Goal: Task Accomplishment & Management: Use online tool/utility

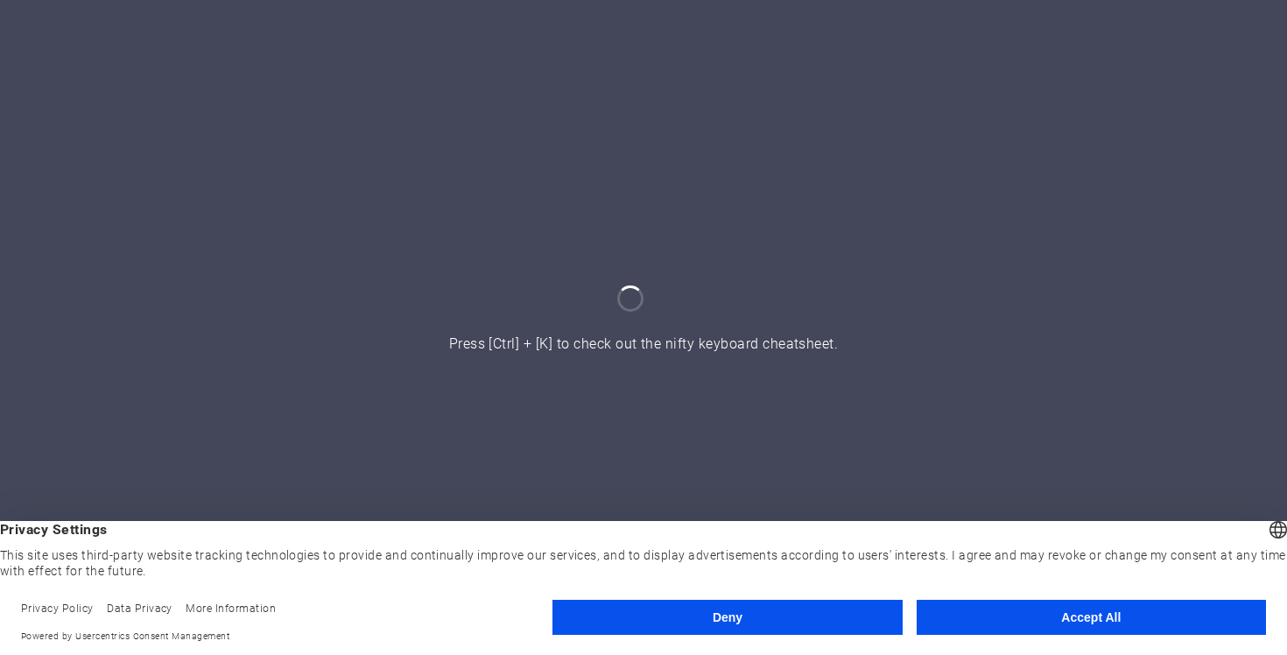
click at [1107, 624] on button "Accept All" at bounding box center [1091, 617] width 349 height 35
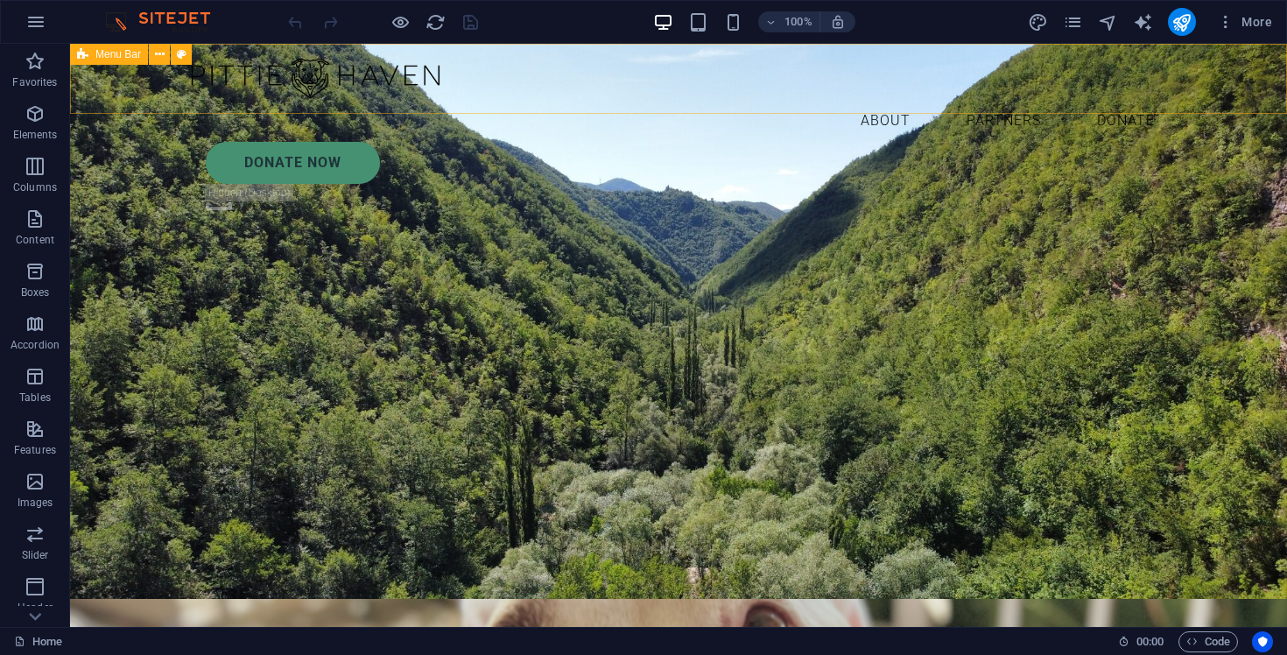
click at [1128, 110] on div "About Partners Donate Donate Now .fa-secondary{opacity:.4}" at bounding box center [678, 137] width 1217 height 187
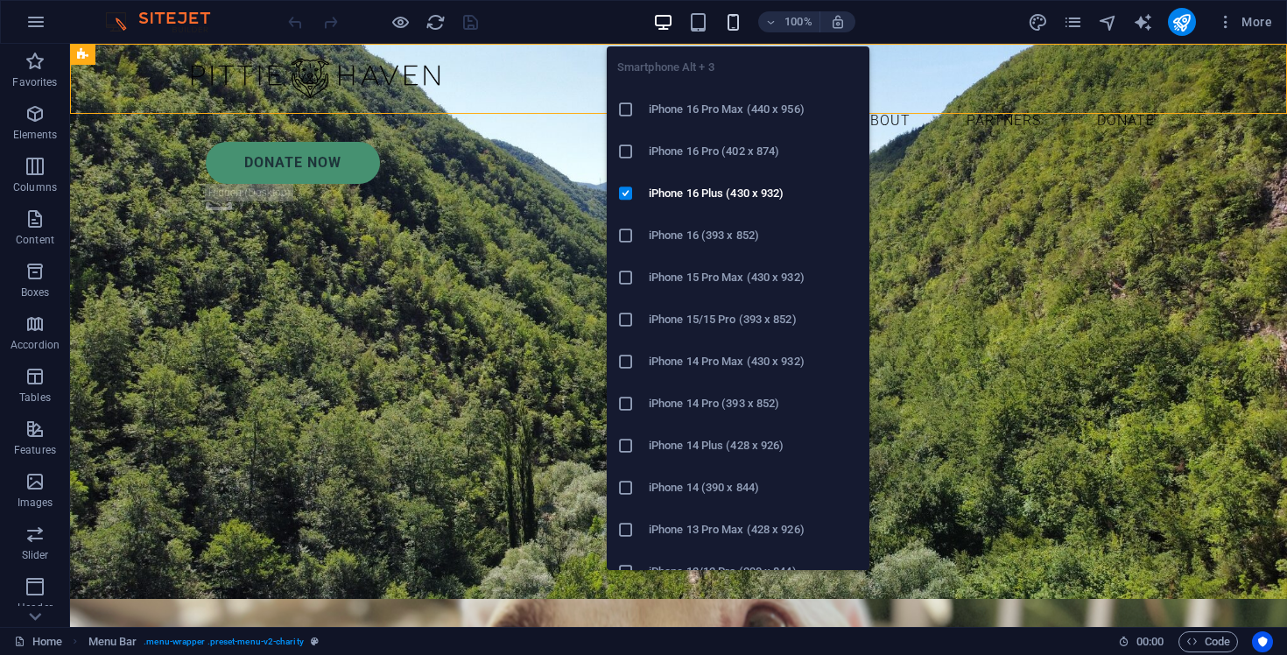
click at [731, 21] on icon "button" at bounding box center [733, 22] width 20 height 20
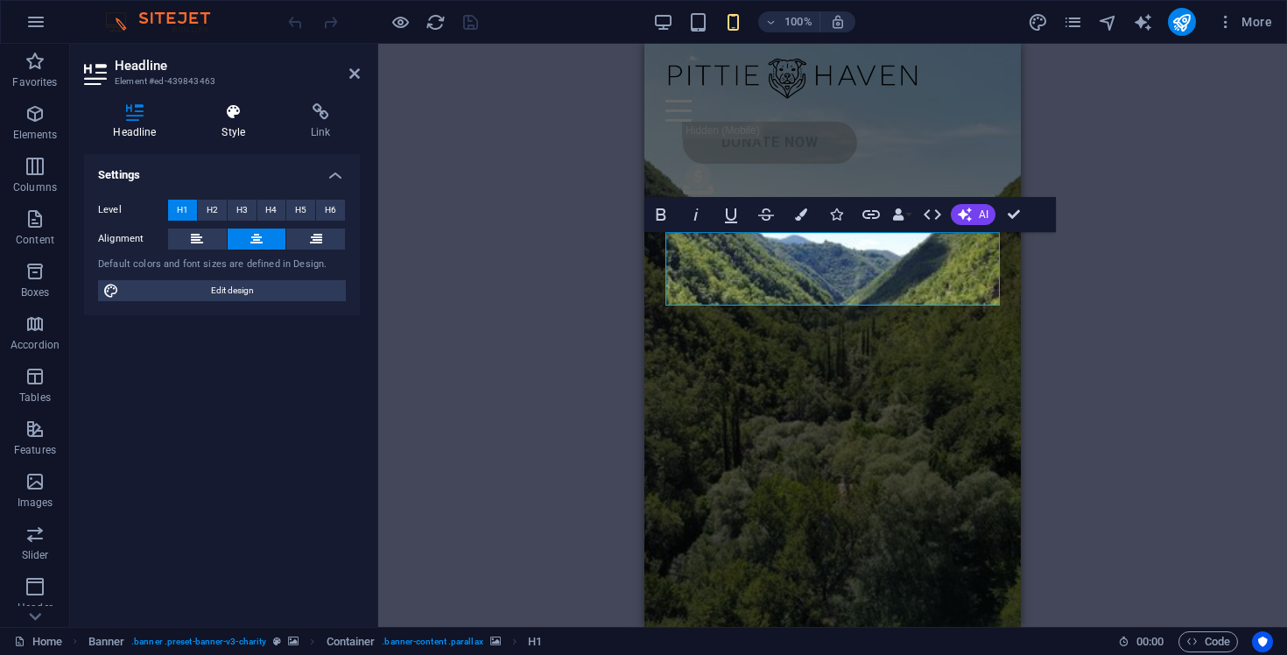
click at [234, 126] on h4 "Style" at bounding box center [237, 121] width 89 height 37
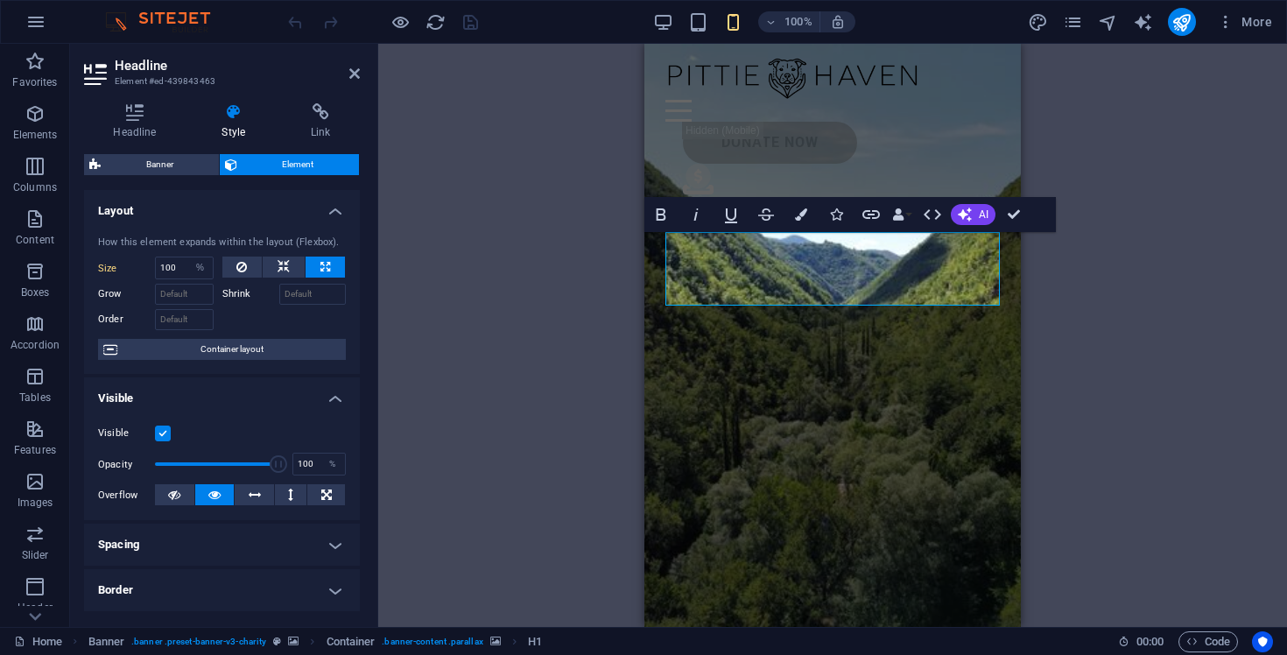
click at [185, 561] on h4 "Spacing" at bounding box center [222, 545] width 276 height 42
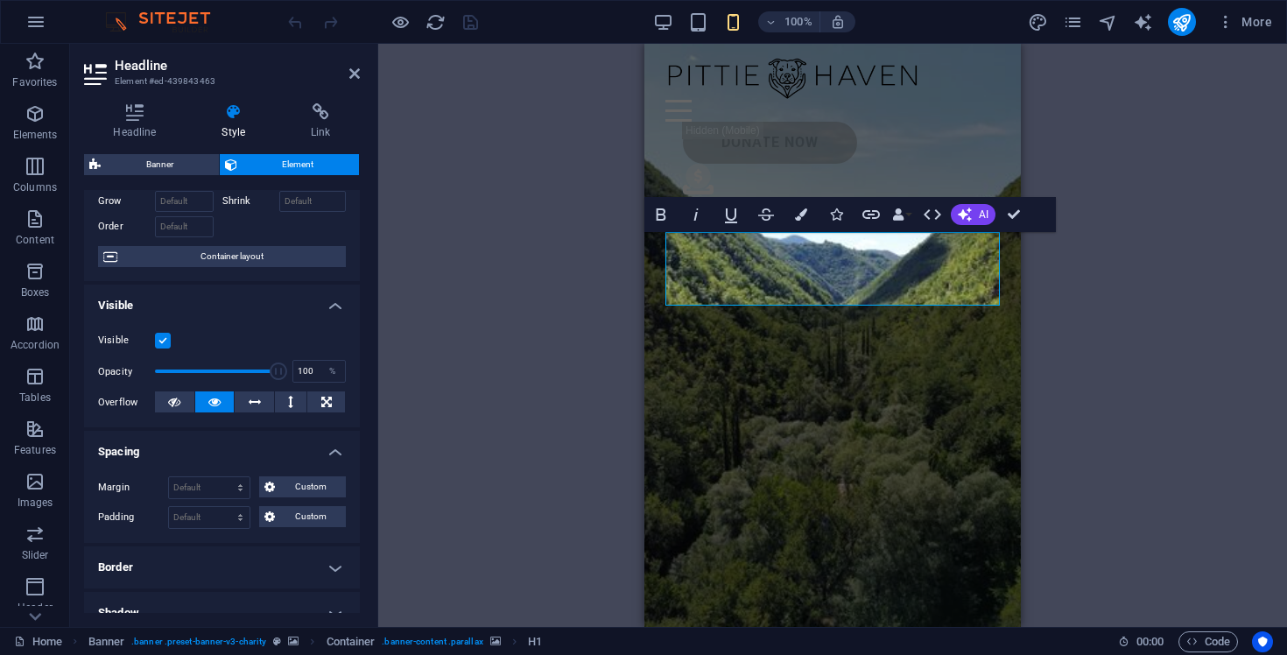
scroll to position [158, 0]
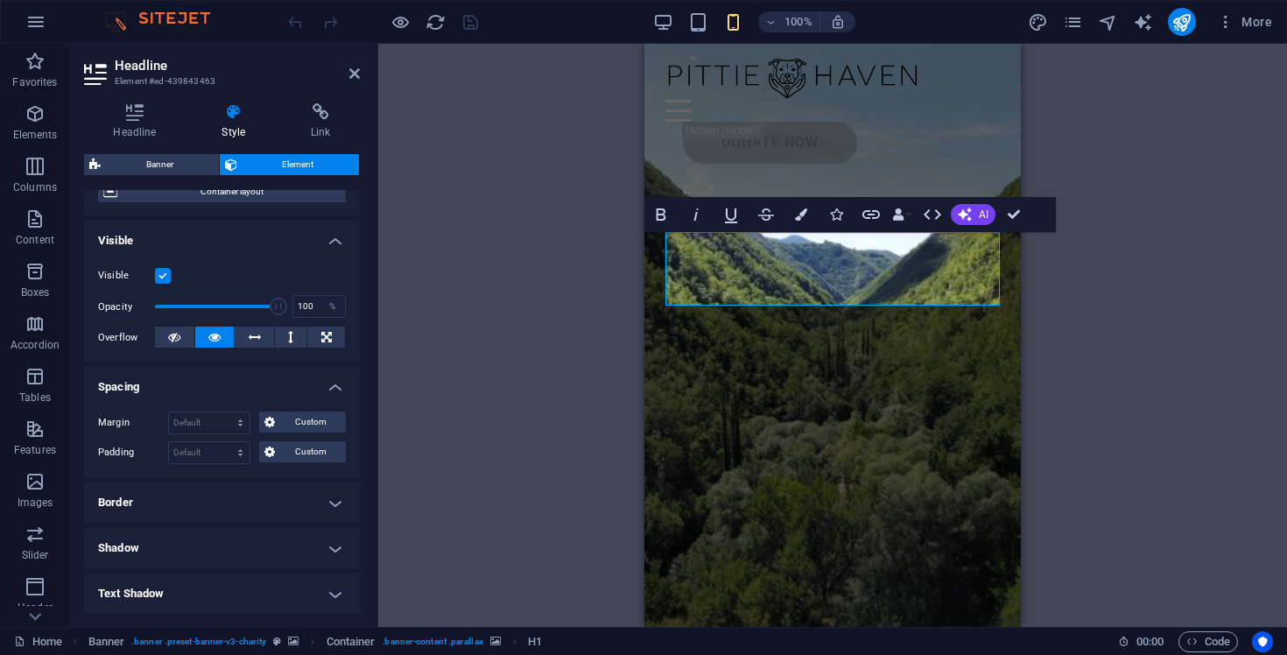
click at [189, 490] on h4 "Border" at bounding box center [222, 503] width 276 height 42
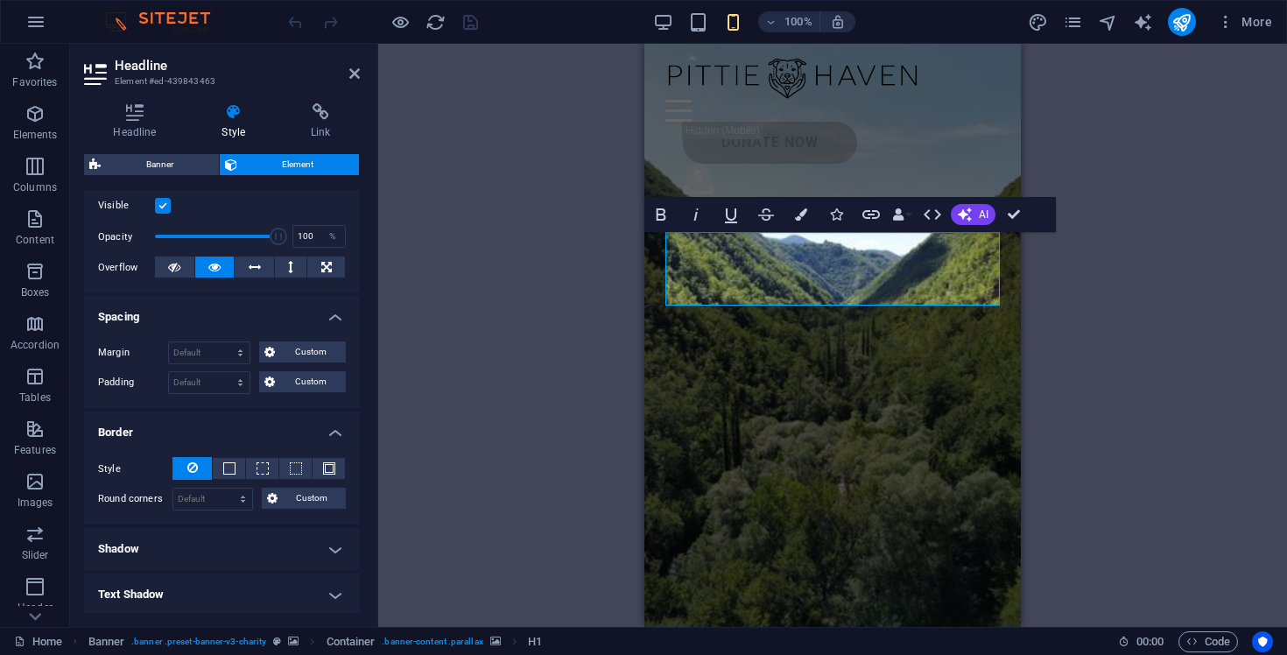
scroll to position [230, 0]
click at [802, 212] on icon "button" at bounding box center [801, 214] width 12 height 12
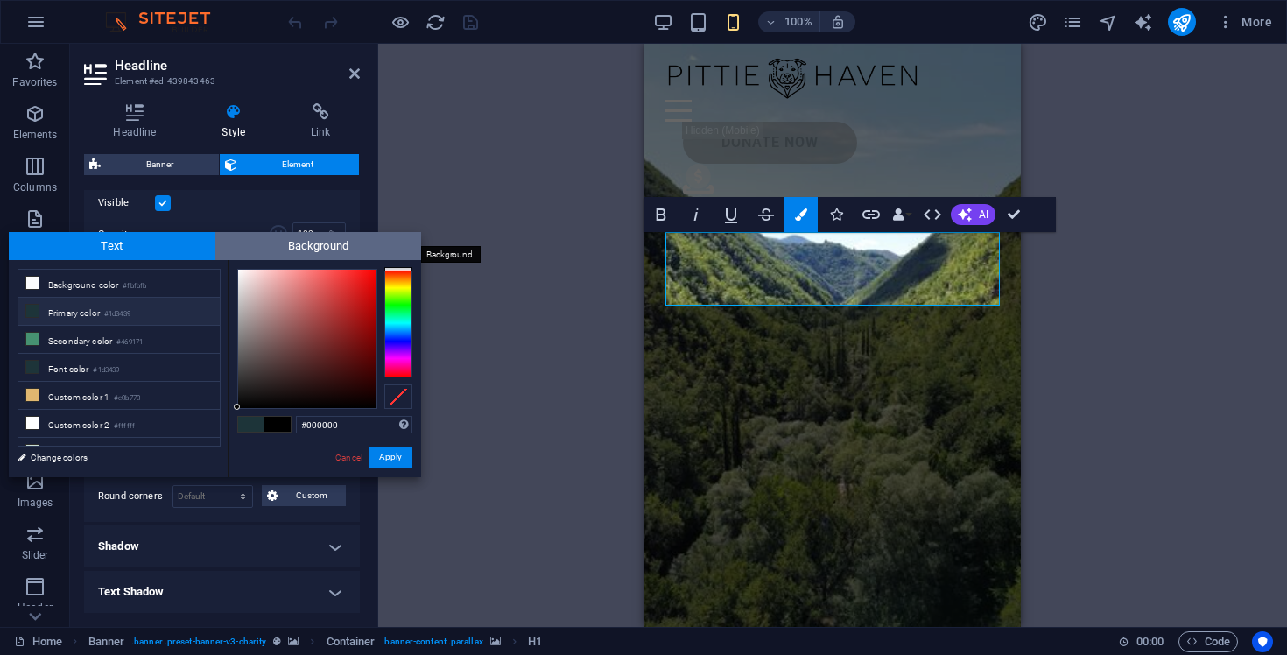
click at [319, 241] on span "Background" at bounding box center [318, 246] width 207 height 28
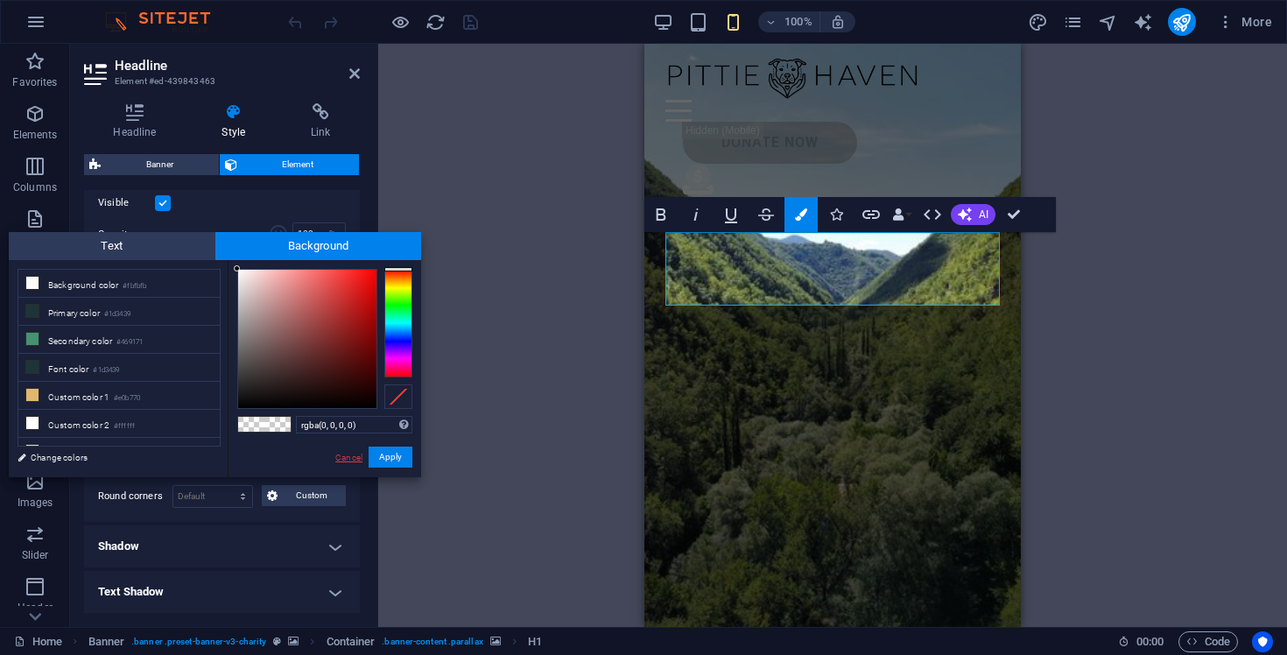
click at [350, 462] on link "Cancel" at bounding box center [349, 457] width 31 height 13
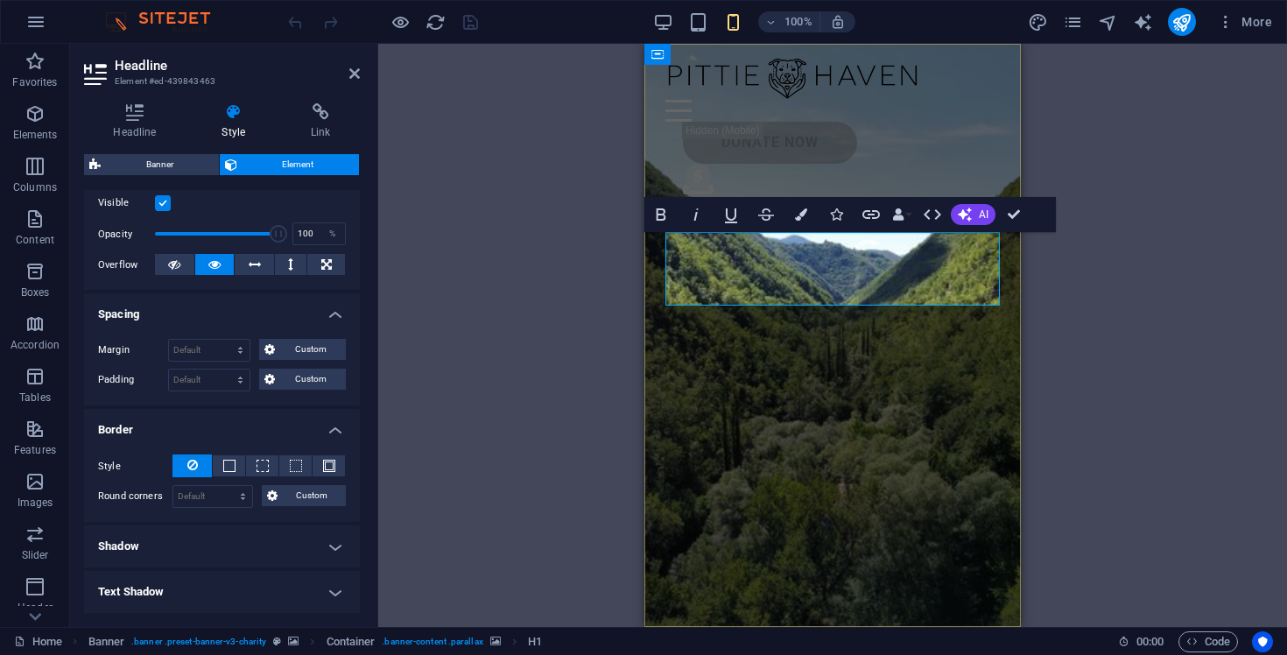
click at [1187, 183] on div "H1 Banner Container Text Unequal Columns Container Image Container Container Pl…" at bounding box center [832, 335] width 909 height 583
click at [39, 25] on icon "button" at bounding box center [35, 21] width 21 height 21
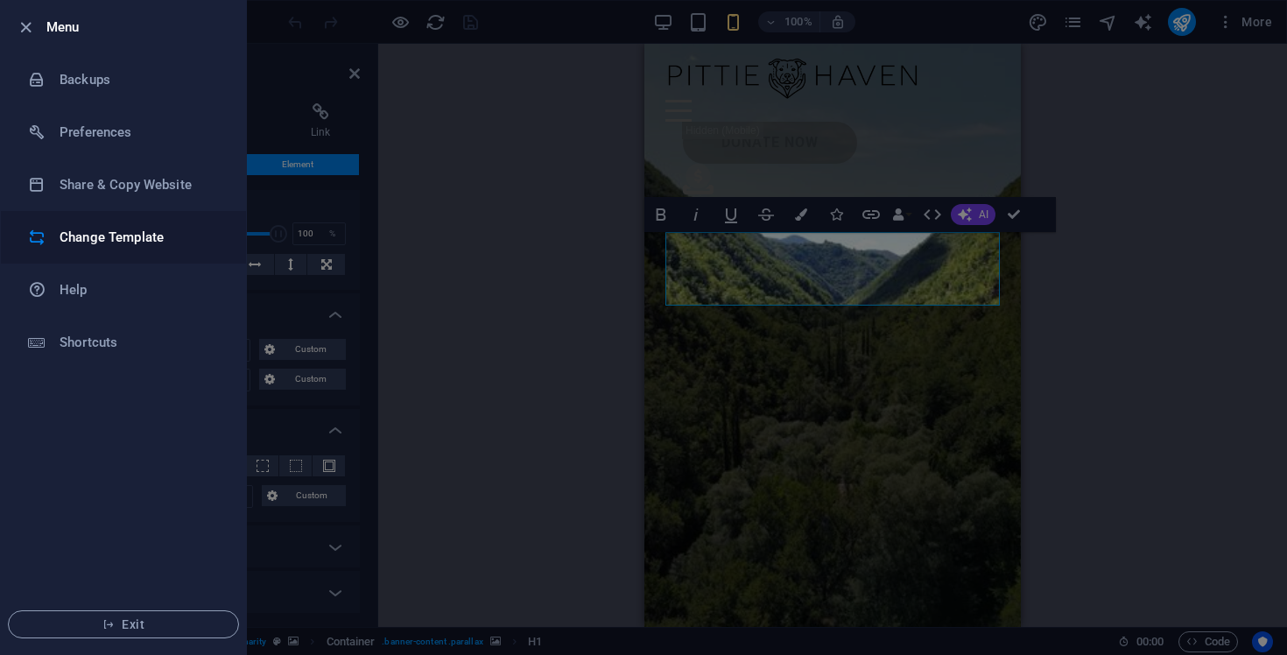
click at [85, 233] on h6 "Change Template" at bounding box center [141, 237] width 162 height 21
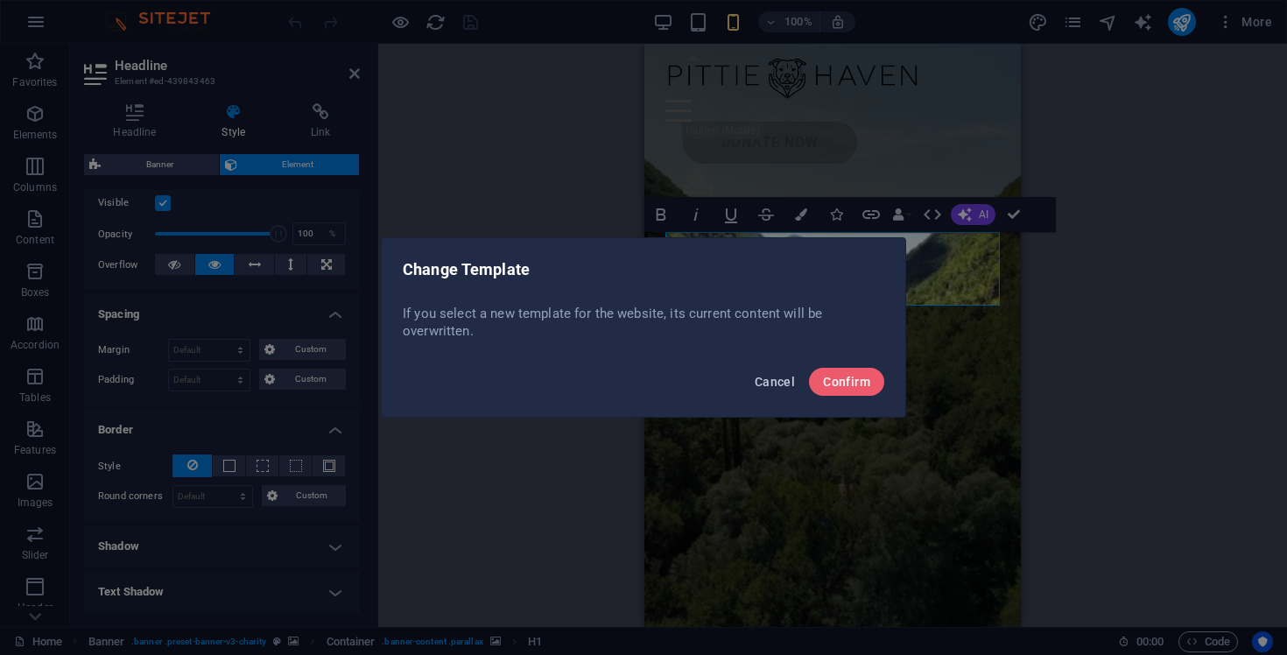
click at [778, 381] on span "Cancel" at bounding box center [775, 382] width 40 height 14
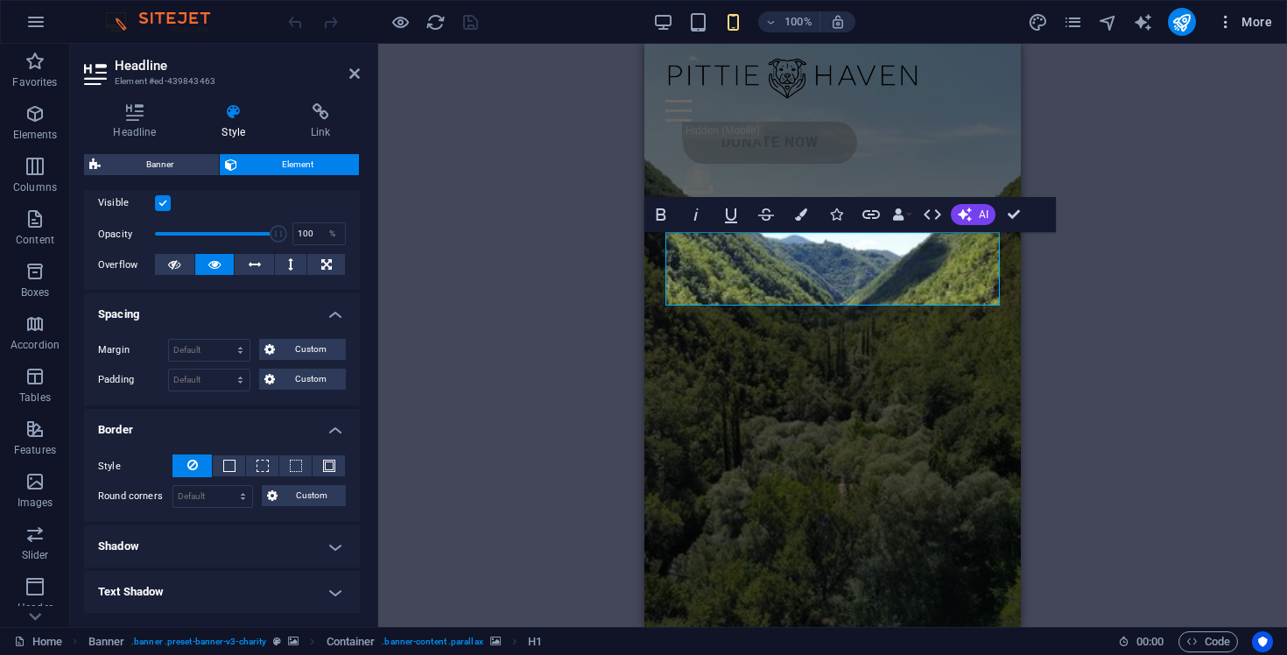
click at [1253, 17] on span "More" at bounding box center [1244, 22] width 55 height 18
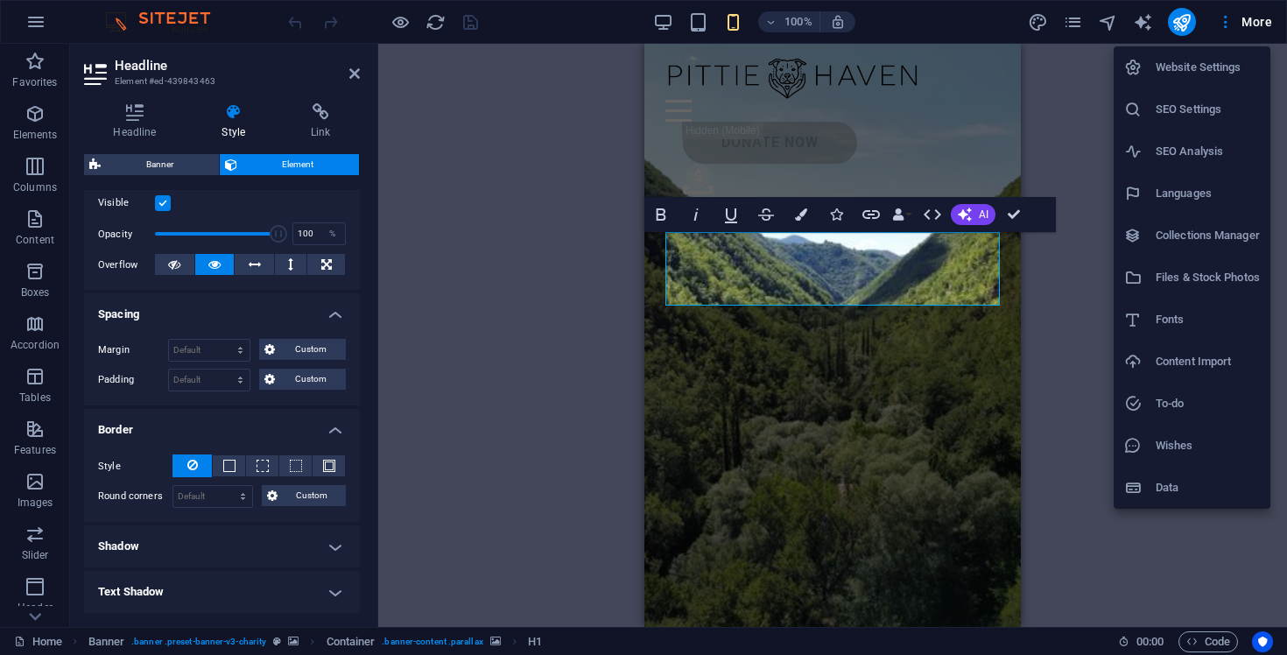
click at [1081, 351] on div at bounding box center [643, 327] width 1287 height 655
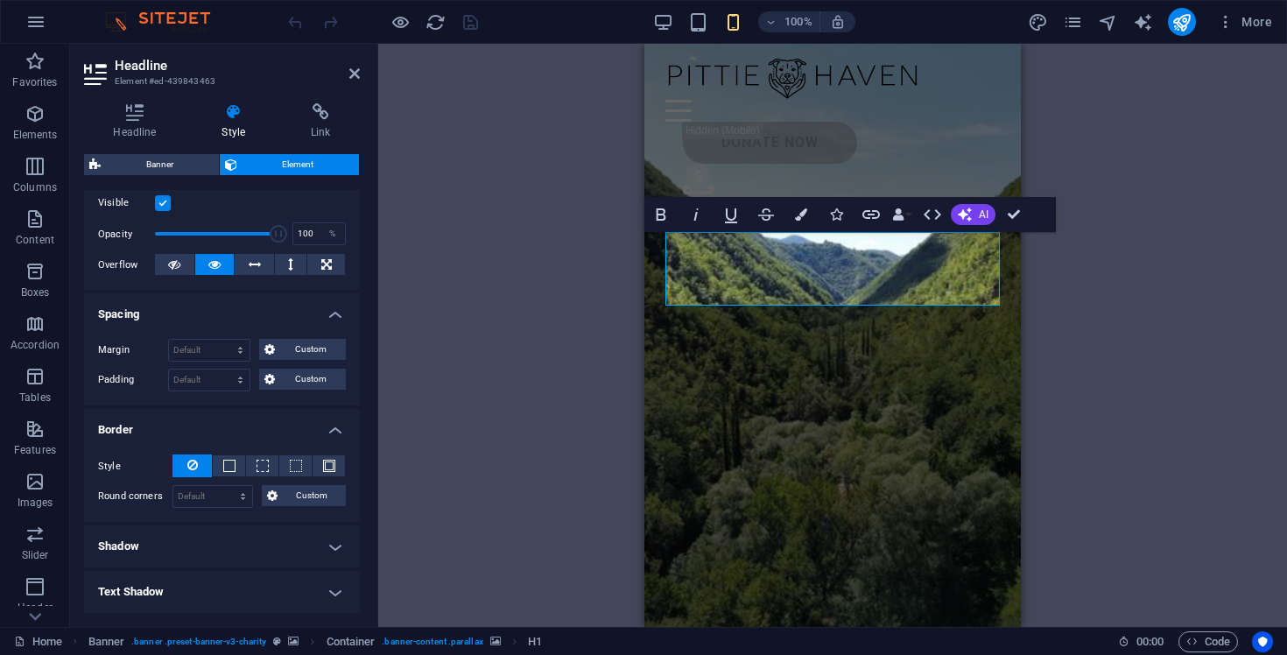
click at [1081, 351] on div "H1 Banner Container Text Unequal Columns Container Image Container Container Pl…" at bounding box center [832, 335] width 909 height 583
click at [1278, 179] on div "H1 Banner Container Text Unequal Columns Container Image Container Container Pl…" at bounding box center [832, 335] width 909 height 583
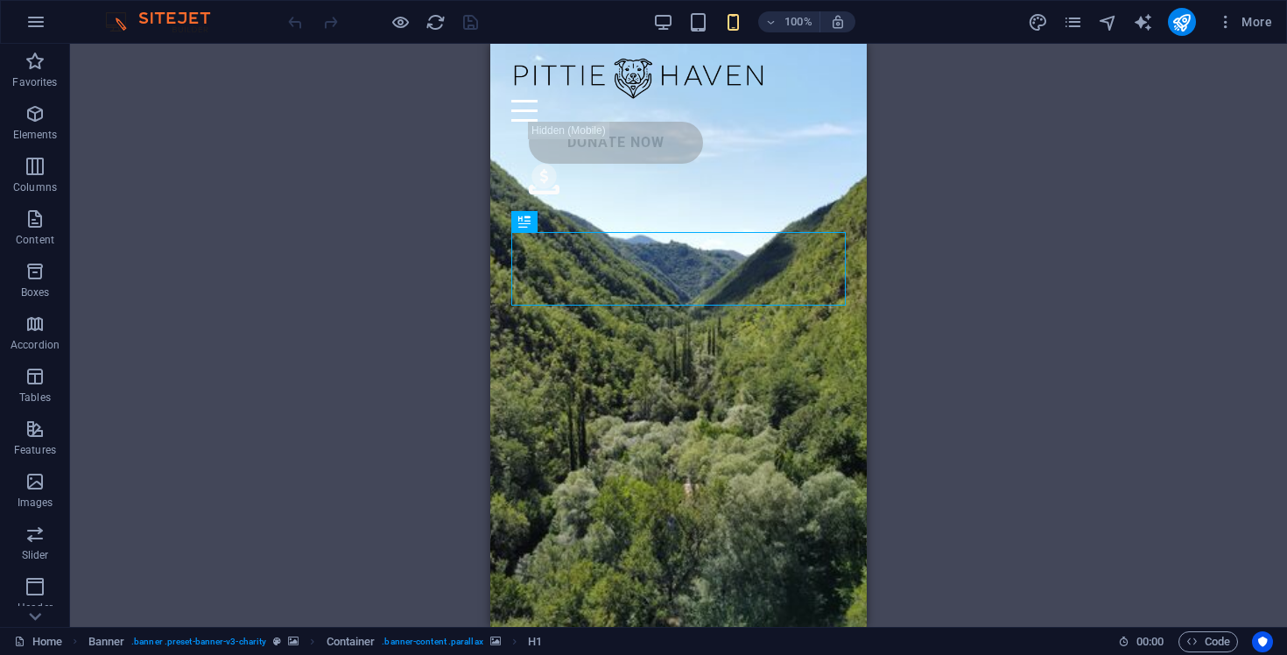
click at [1059, 291] on div "H1 Banner Container Text Unequal Columns Container Image Container Container Pl…" at bounding box center [678, 335] width 1217 height 583
click at [125, 22] on img at bounding box center [166, 21] width 131 height 21
click at [38, 22] on icon "button" at bounding box center [35, 21] width 21 height 21
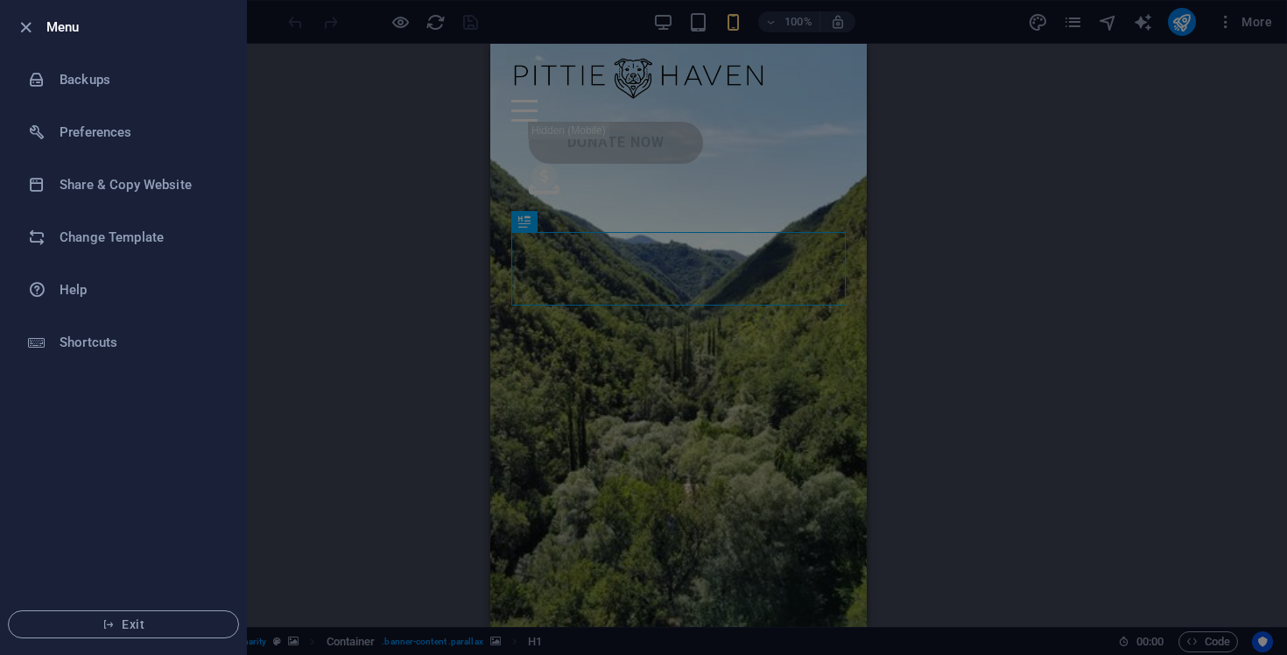
click at [1236, 184] on div at bounding box center [643, 327] width 1287 height 655
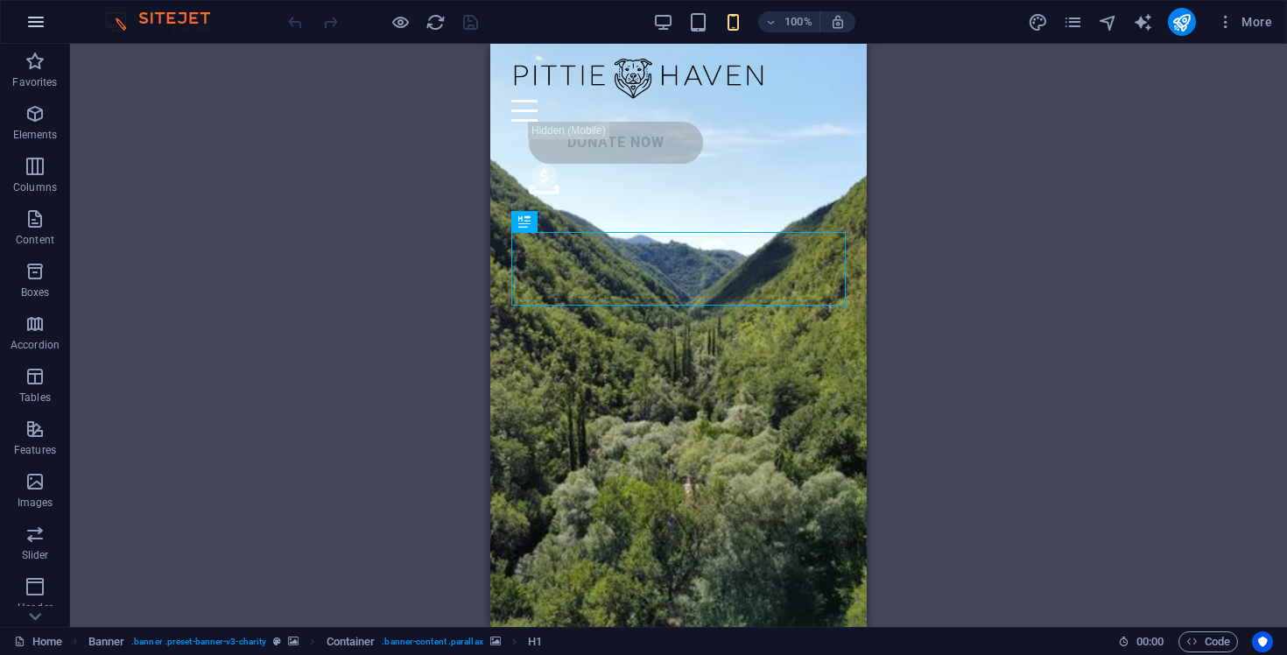
click at [48, 30] on button "button" at bounding box center [36, 22] width 42 height 42
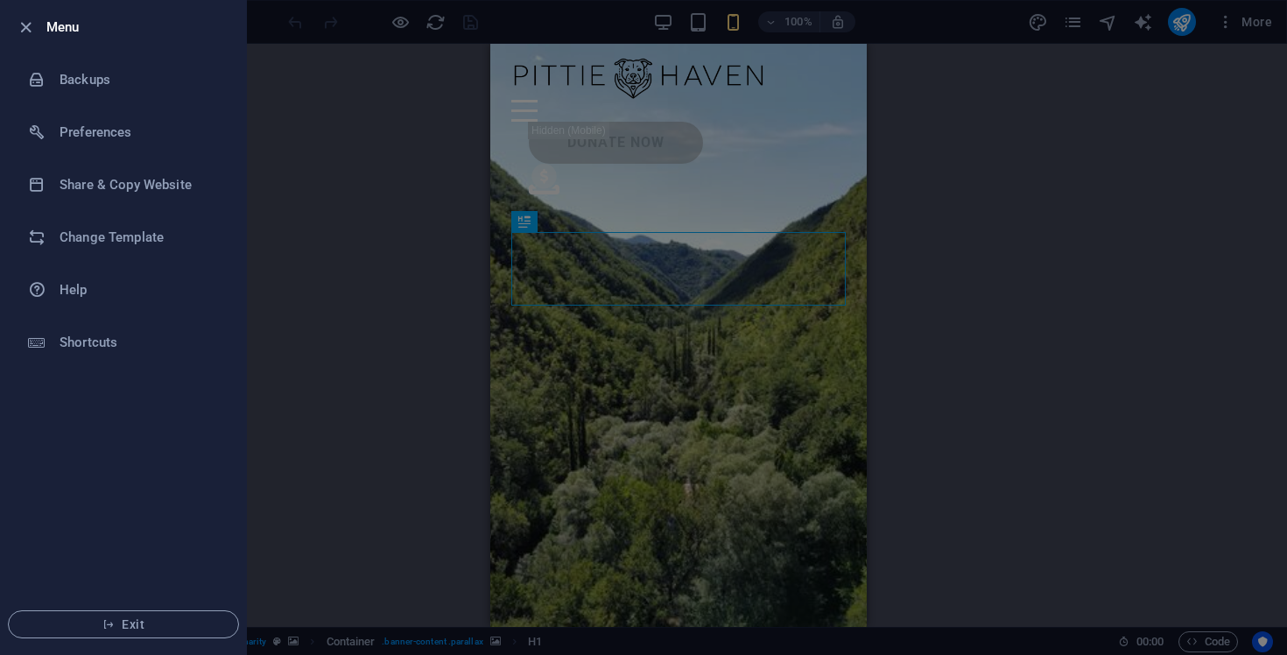
click at [48, 27] on h6 "Menu" at bounding box center [139, 27] width 186 height 21
click at [46, 24] on h6 "Menu" at bounding box center [139, 27] width 186 height 21
click at [20, 35] on icon "button" at bounding box center [26, 28] width 20 height 20
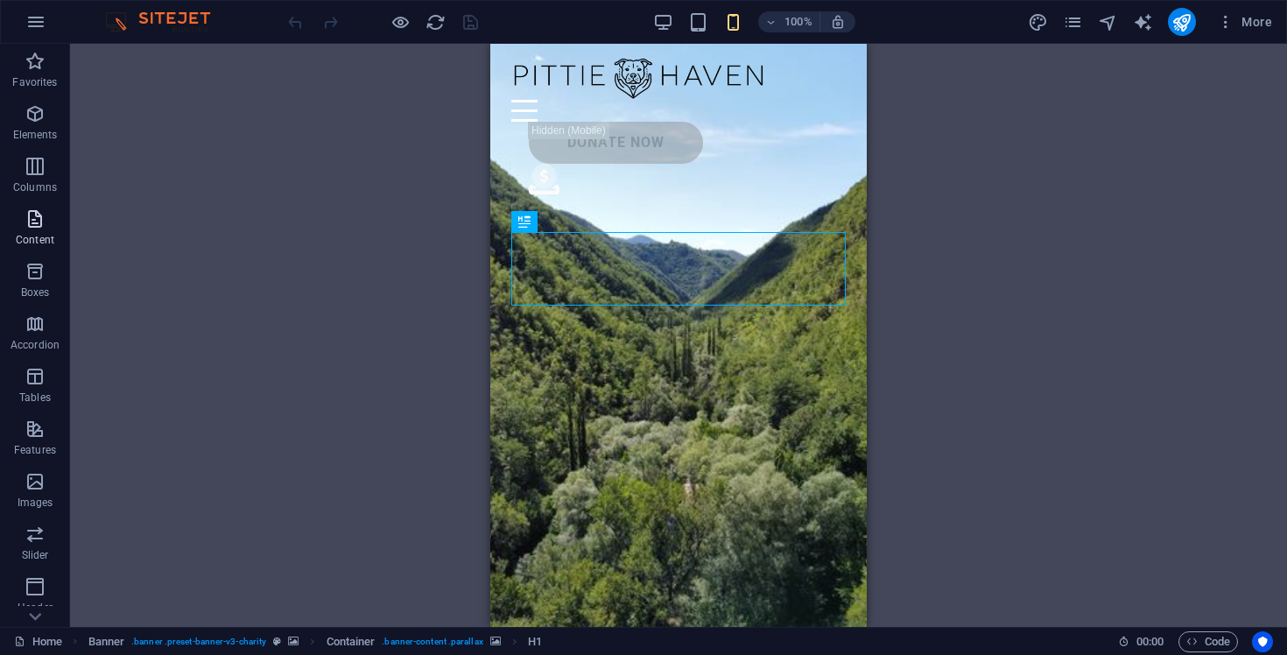
scroll to position [205, 0]
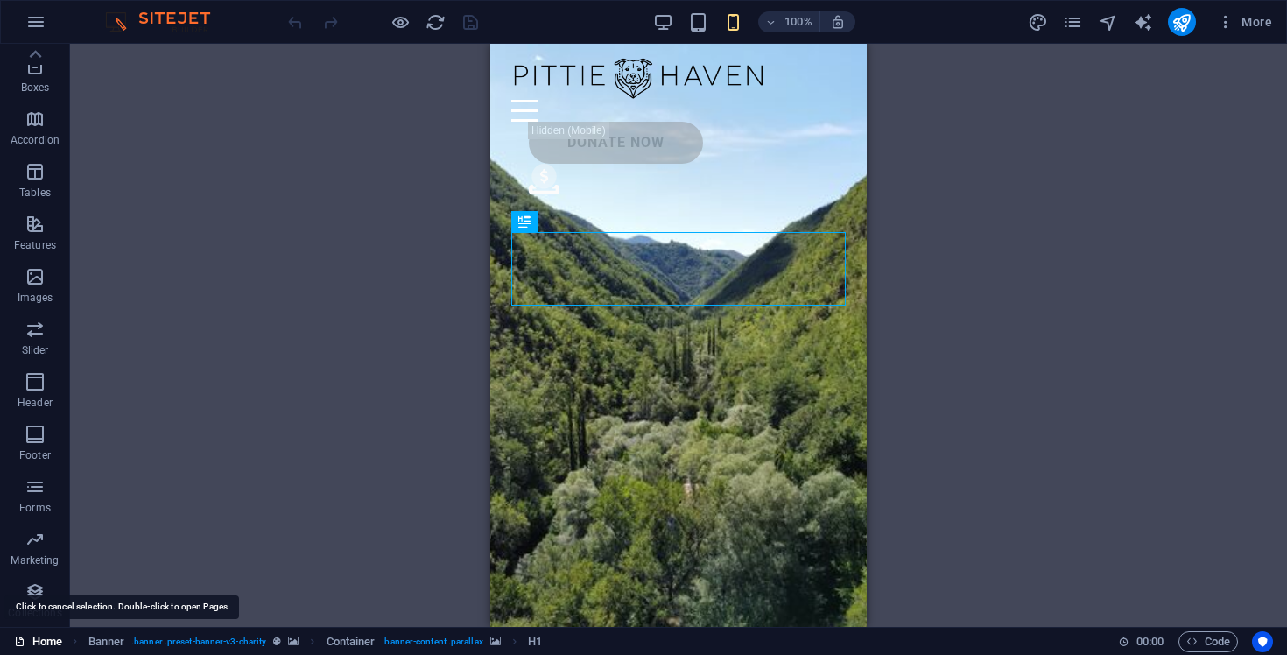
click at [27, 640] on link "Home" at bounding box center [38, 641] width 48 height 21
